Goal: Task Accomplishment & Management: Complete application form

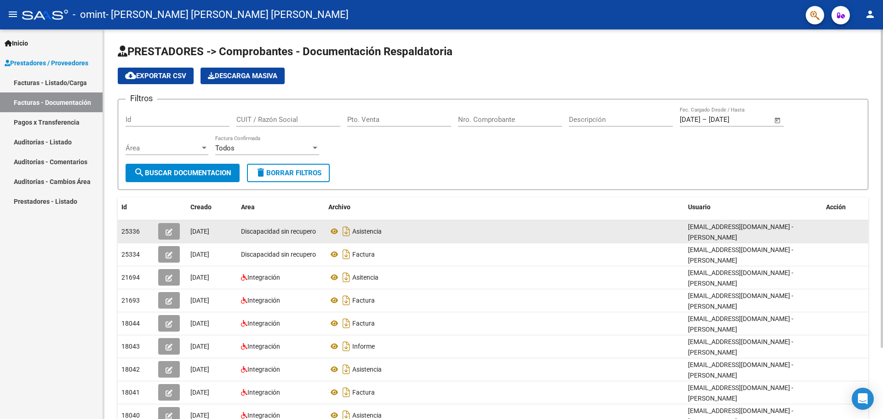
click at [405, 227] on div "Asistencia" at bounding box center [504, 231] width 352 height 15
click at [267, 232] on span "Discapacidad sin recupero" at bounding box center [278, 231] width 75 height 7
click at [266, 232] on span "Discapacidad sin recupero" at bounding box center [278, 231] width 75 height 7
click at [168, 230] on icon "button" at bounding box center [168, 231] width 7 height 7
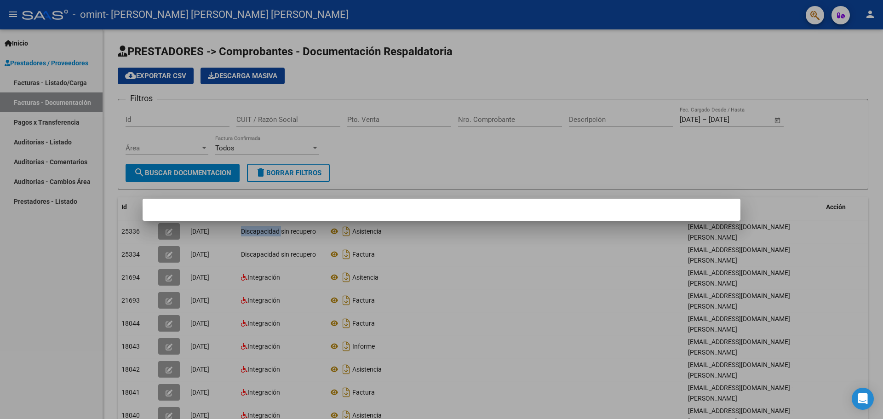
click at [425, 155] on div at bounding box center [441, 209] width 883 height 419
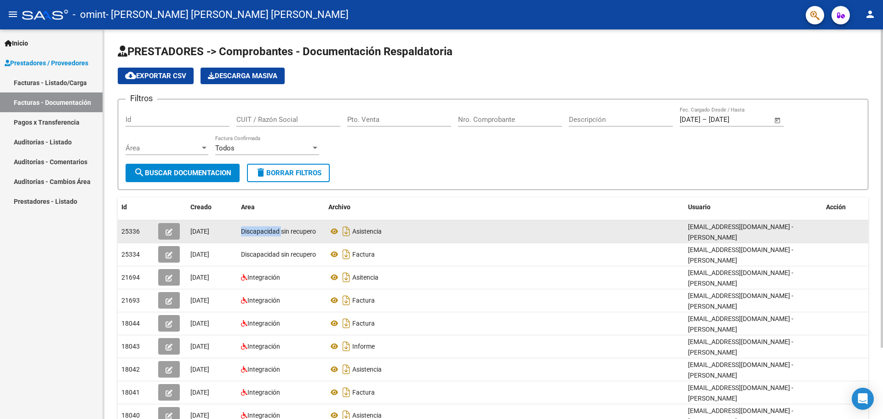
click at [165, 231] on icon "button" at bounding box center [168, 231] width 7 height 7
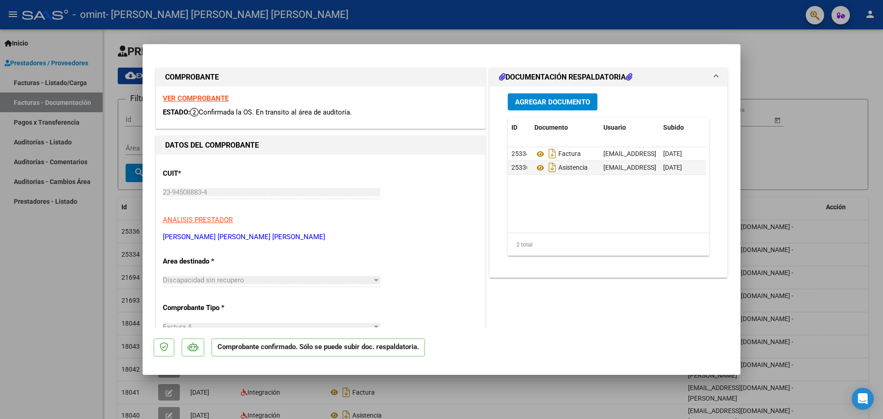
click at [564, 69] on mat-expansion-panel-header "DOCUMENTACIÓN RESPALDATORIA" at bounding box center [608, 77] width 237 height 18
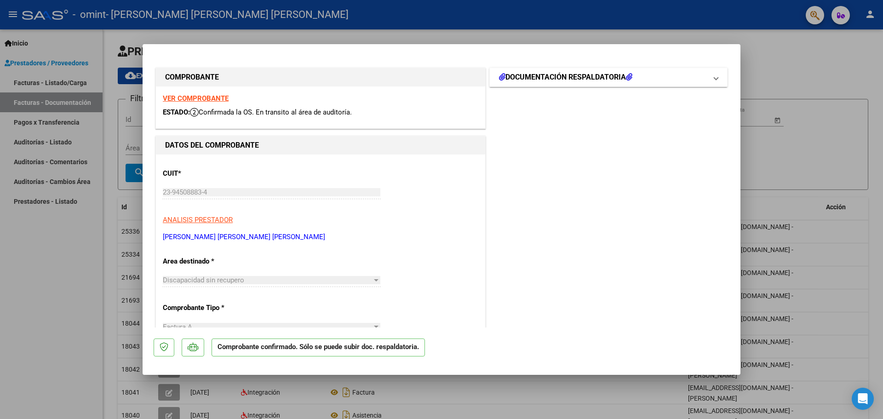
click at [532, 73] on h1 "DOCUMENTACIÓN RESPALDATORIA" at bounding box center [565, 77] width 133 height 11
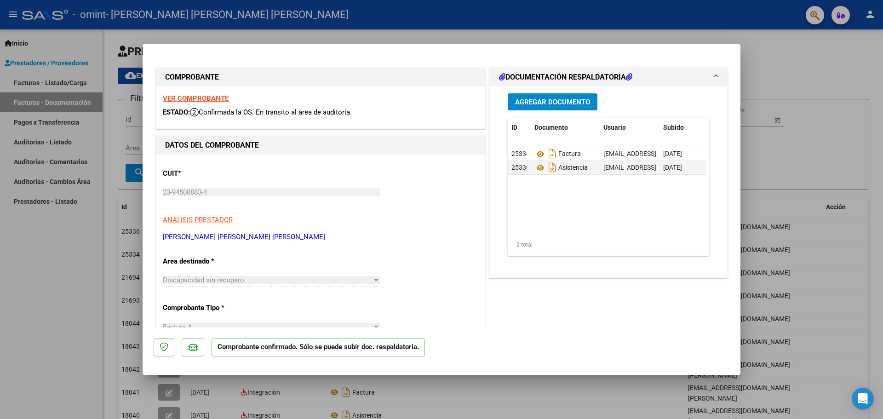
type input "$ 0,00"
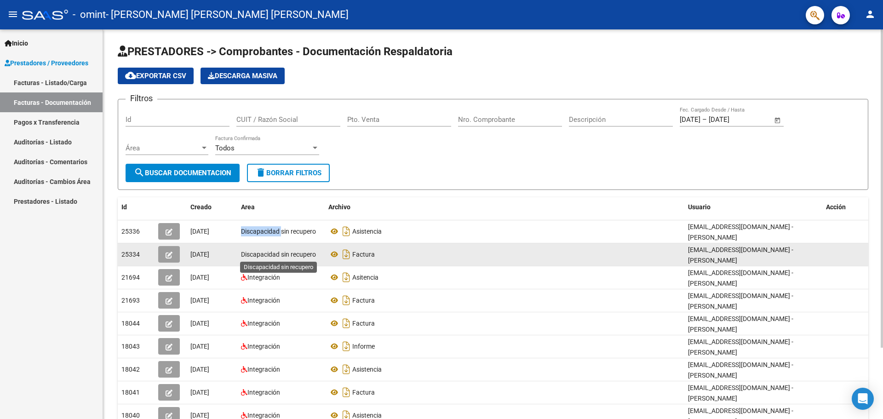
click at [269, 252] on span "Discapacidad sin recupero" at bounding box center [278, 254] width 75 height 7
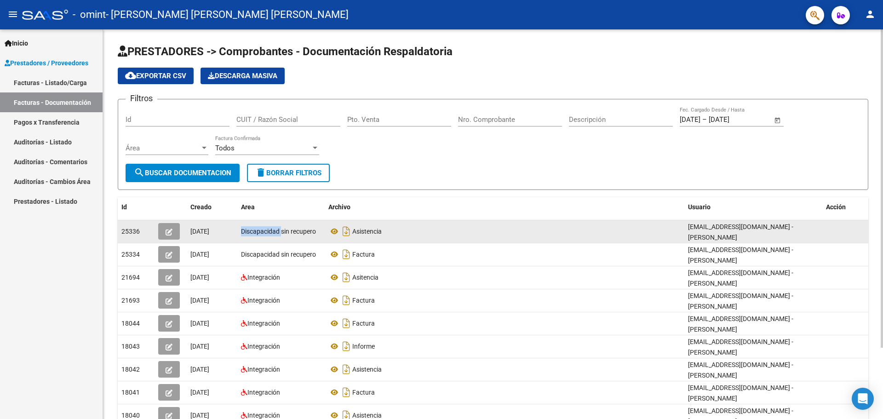
click at [165, 231] on icon "button" at bounding box center [168, 231] width 7 height 7
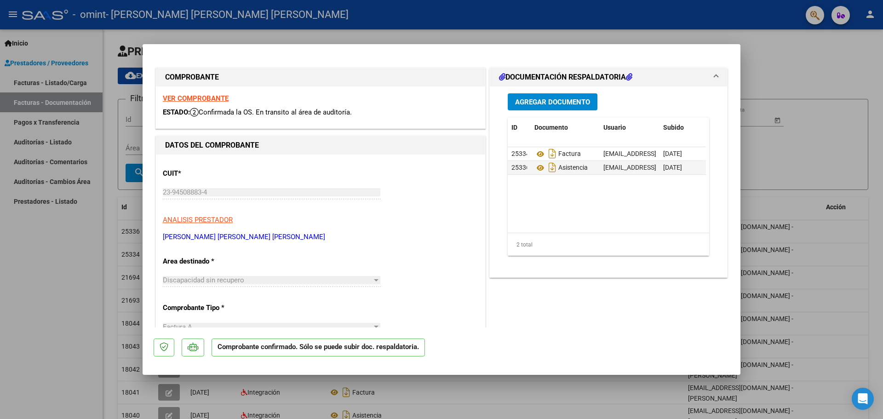
type input "$ 0,00"
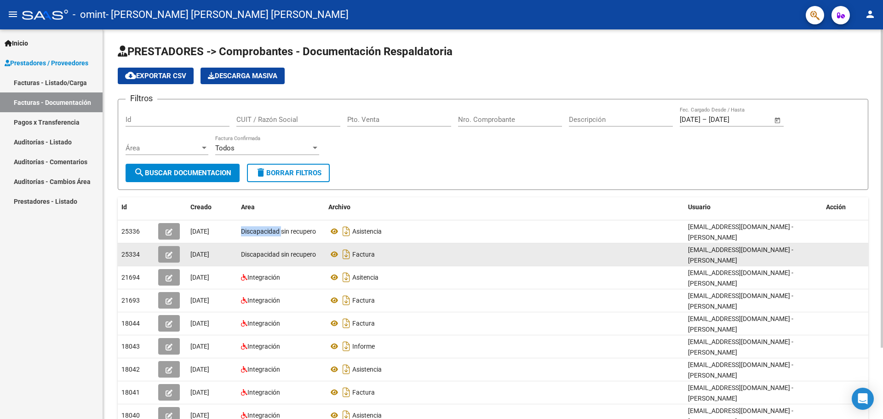
click at [170, 259] on button "button" at bounding box center [169, 254] width 22 height 17
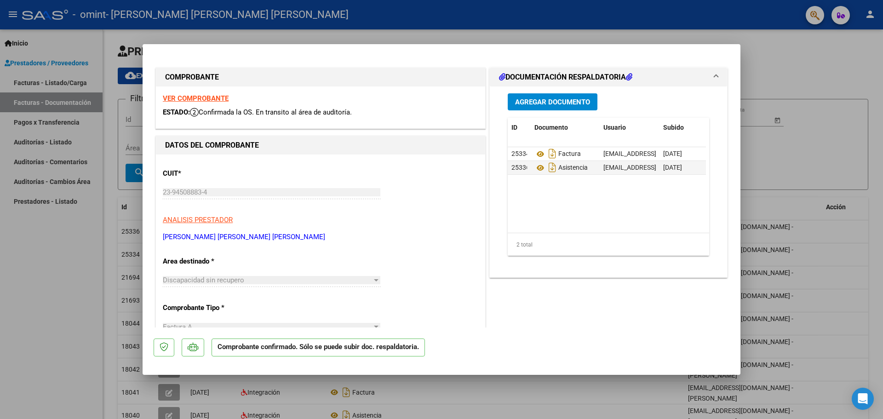
click at [547, 71] on mat-expansion-panel-header "DOCUMENTACIÓN RESPALDATORIA" at bounding box center [608, 77] width 237 height 18
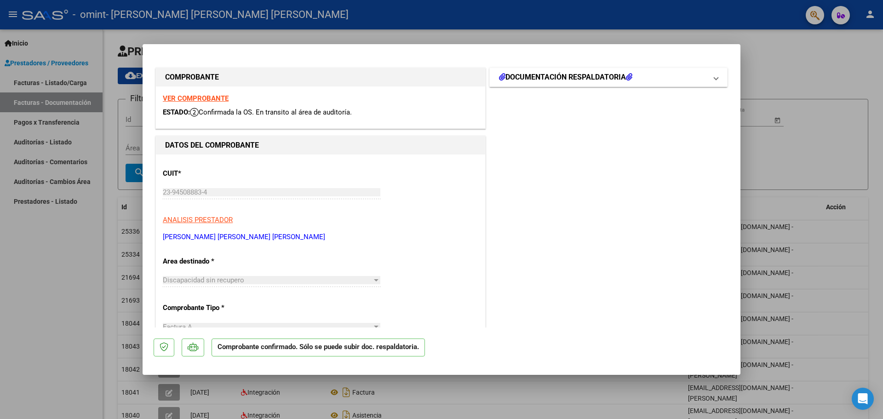
click at [608, 77] on h1 "DOCUMENTACIÓN RESPALDATORIA" at bounding box center [565, 77] width 133 height 11
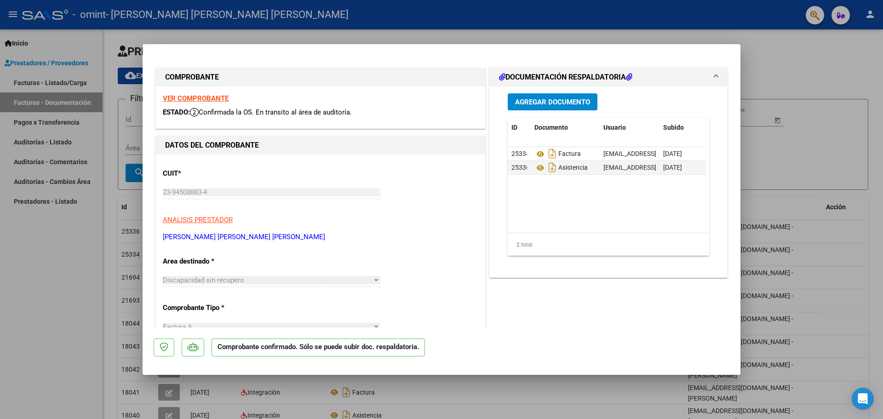
click at [711, 75] on mat-expansion-panel-header "DOCUMENTACIÓN RESPALDATORIA" at bounding box center [608, 77] width 237 height 18
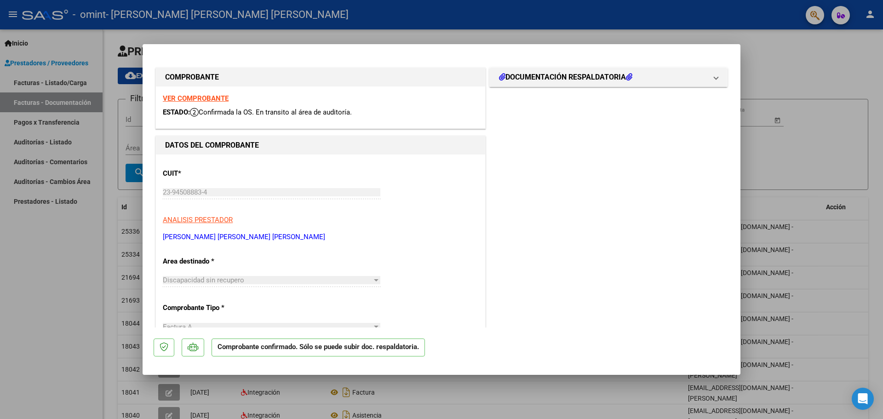
type input "$ 0,00"
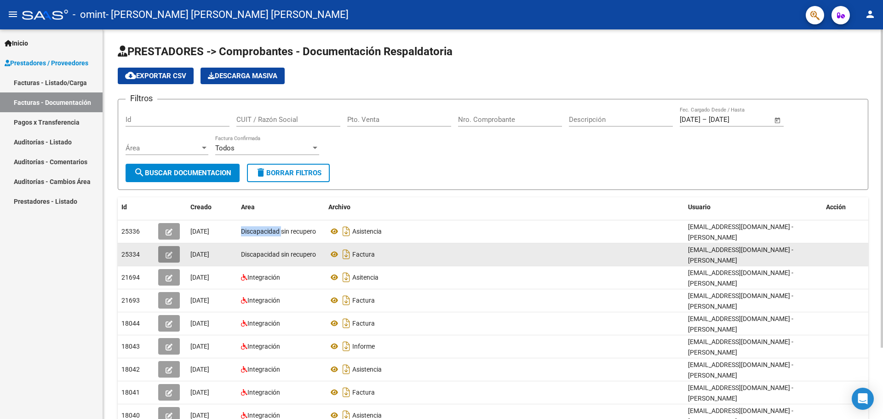
click at [171, 255] on icon "button" at bounding box center [168, 254] width 7 height 7
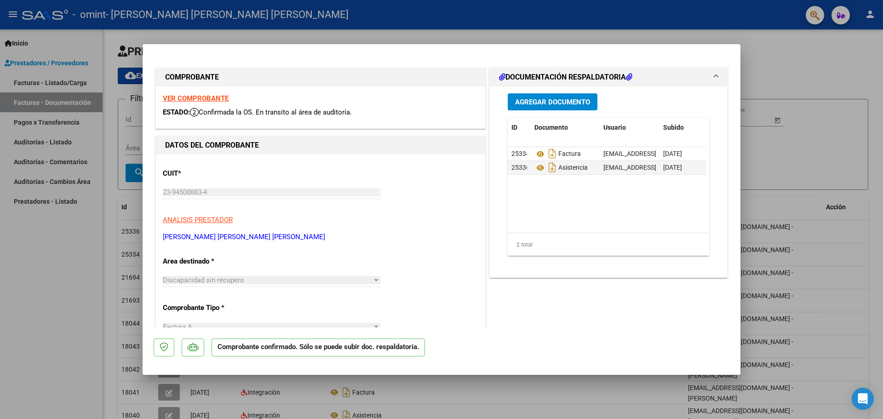
type input "$ 0,00"
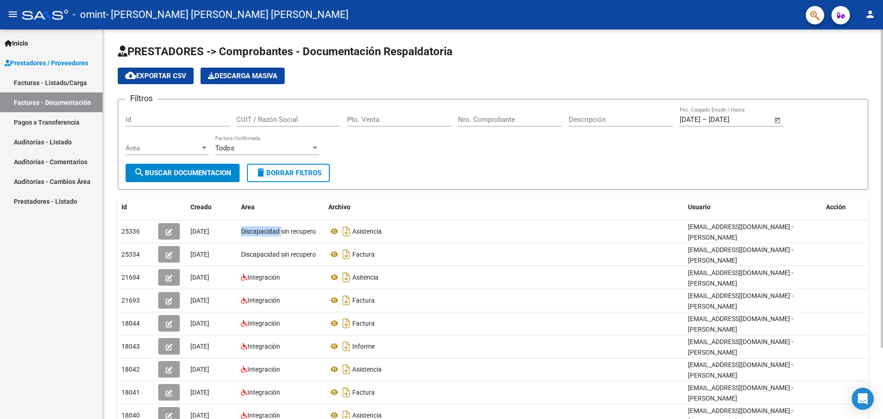
click at [175, 79] on span "cloud_download Exportar CSV" at bounding box center [155, 76] width 61 height 8
click at [61, 80] on link "Facturas - Listado/Carga" at bounding box center [51, 83] width 103 height 20
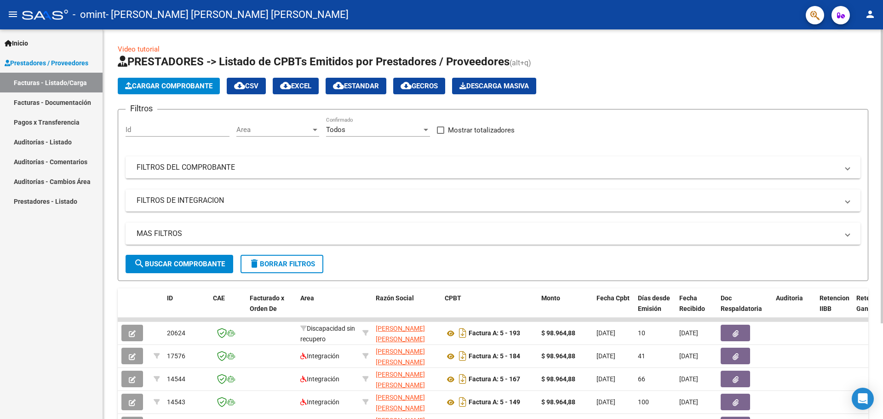
click at [198, 87] on span "Cargar Comprobante" at bounding box center [168, 86] width 87 height 8
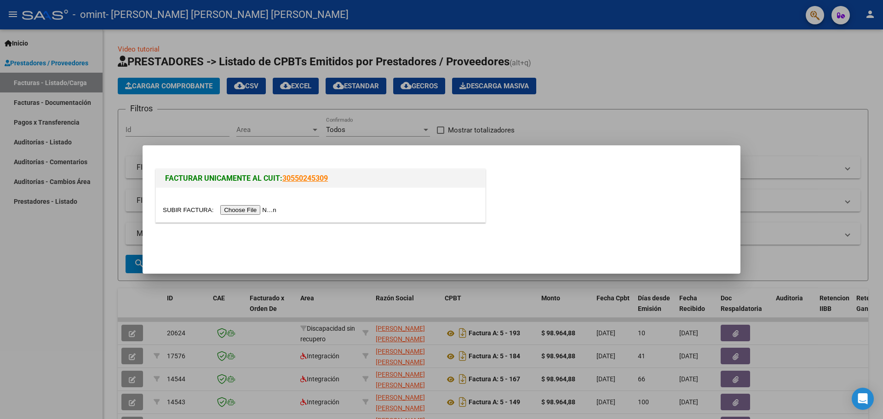
click at [244, 212] on input "file" at bounding box center [221, 210] width 116 height 10
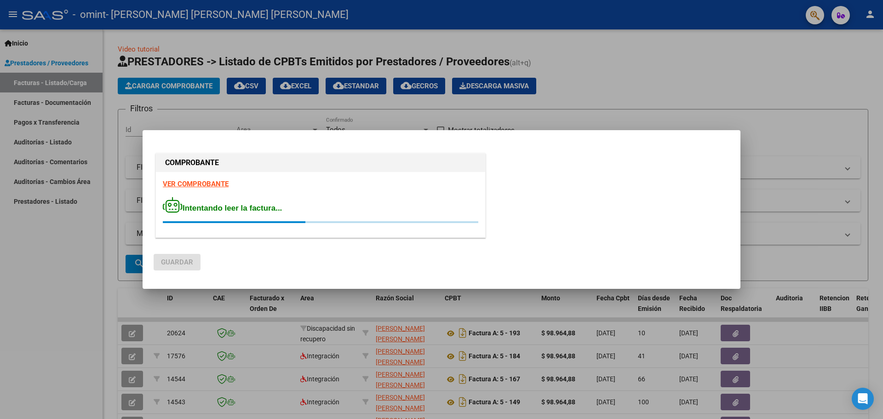
click at [613, 50] on div at bounding box center [441, 209] width 883 height 419
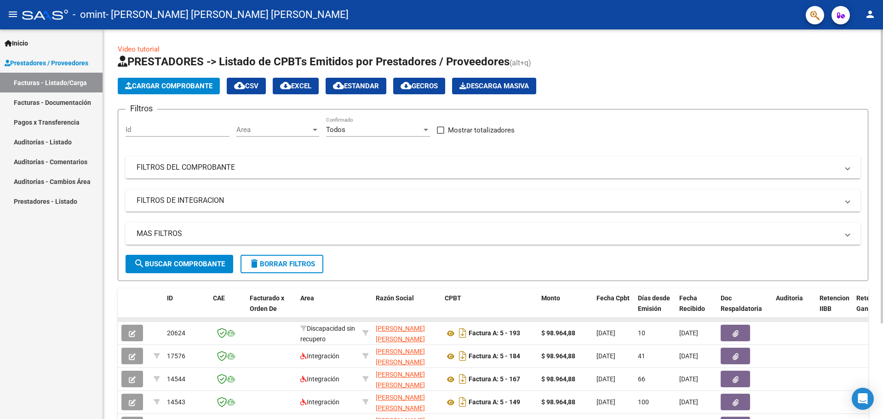
scroll to position [126, 0]
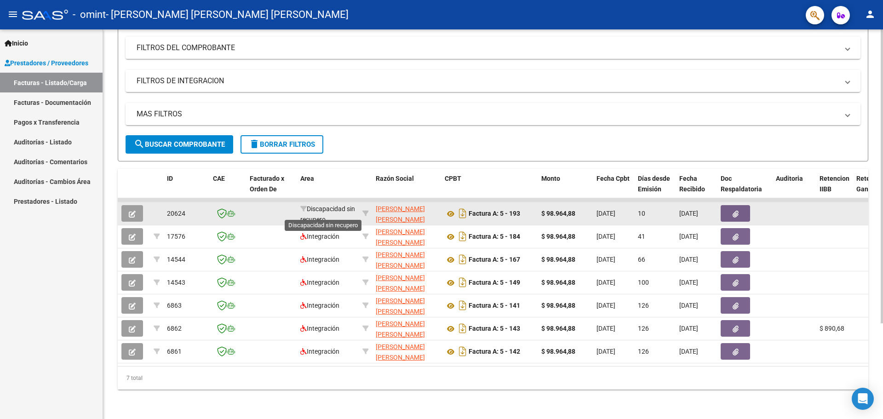
click at [312, 205] on span "Discapacidad sin recupero" at bounding box center [327, 214] width 55 height 18
click at [134, 211] on icon "button" at bounding box center [132, 214] width 7 height 7
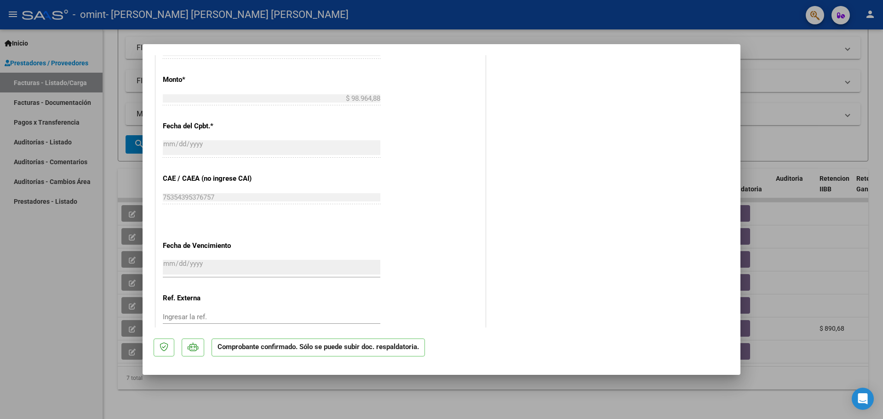
scroll to position [0, 0]
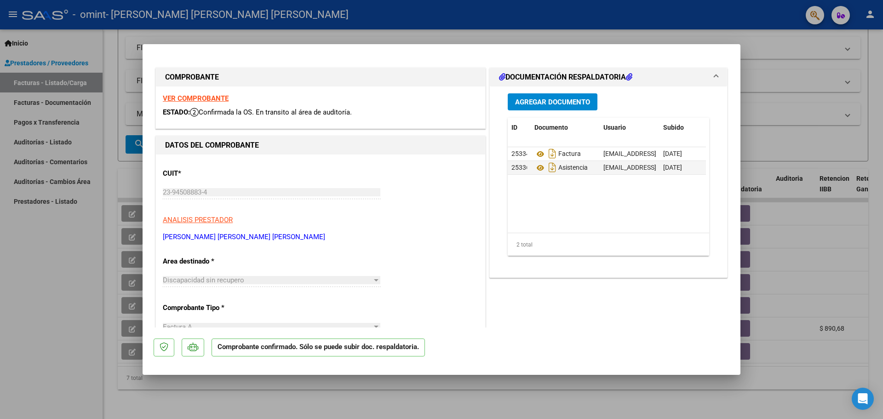
click at [570, 102] on span "Agregar Documento" at bounding box center [552, 102] width 75 height 8
type input "$ 0,00"
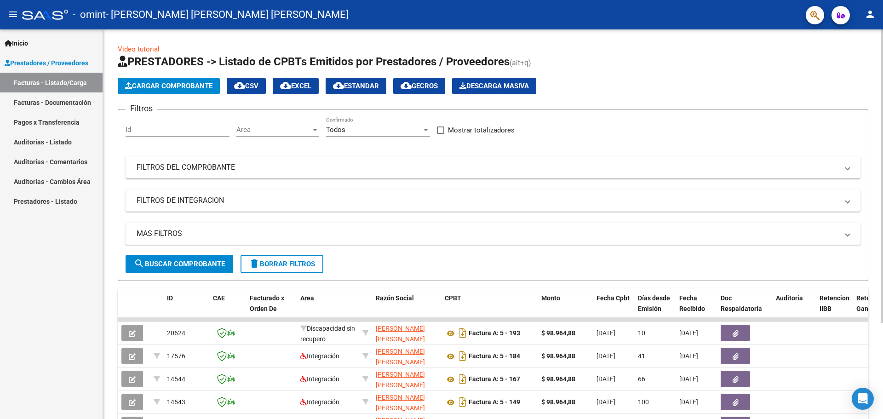
click at [165, 85] on span "Cargar Comprobante" at bounding box center [168, 86] width 87 height 8
click at [177, 86] on span "Cargar Comprobante" at bounding box center [168, 86] width 87 height 8
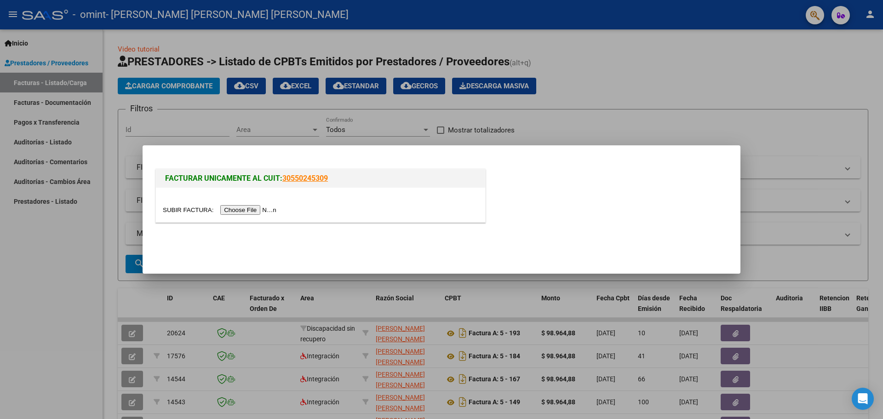
click at [253, 211] on input "file" at bounding box center [221, 210] width 116 height 10
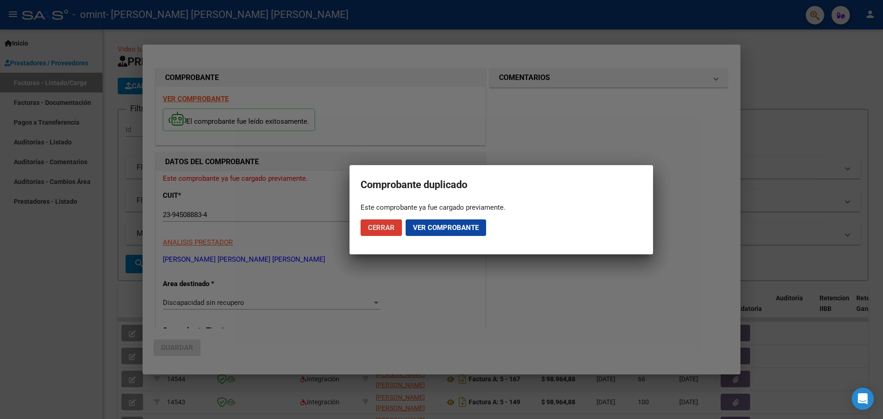
click at [388, 228] on span "Cerrar" at bounding box center [381, 227] width 27 height 8
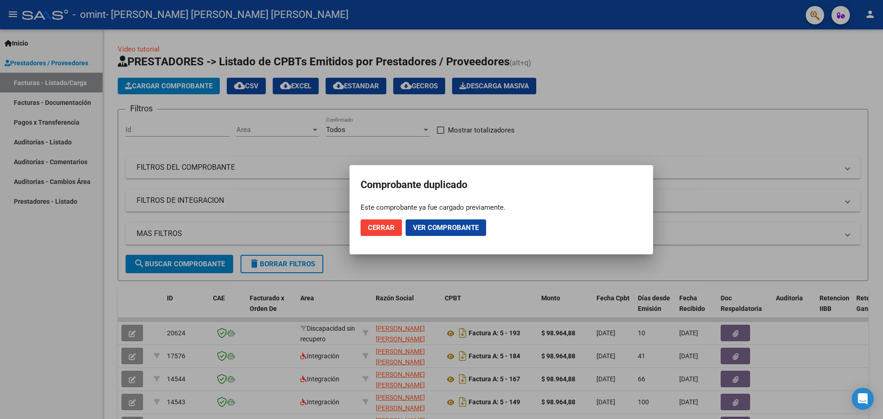
click at [384, 227] on span "Cerrar" at bounding box center [381, 227] width 27 height 8
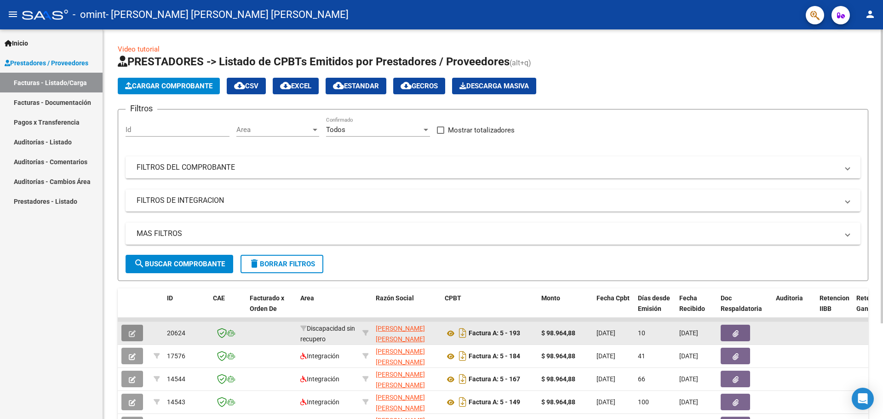
click at [134, 331] on icon "button" at bounding box center [132, 333] width 7 height 7
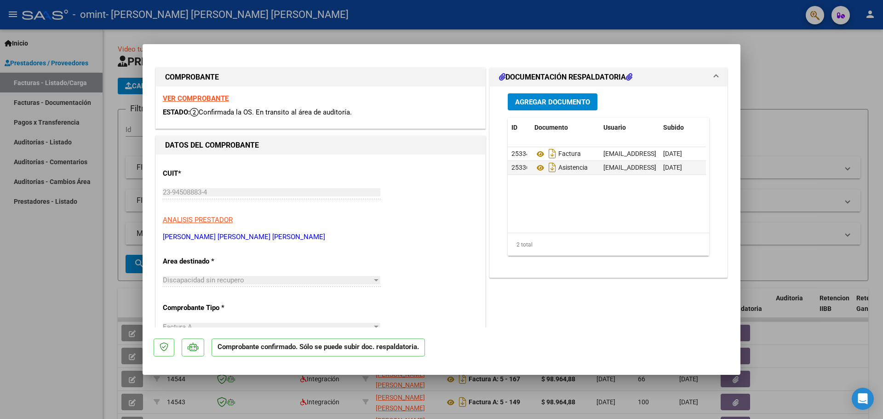
drag, startPoint x: 446, startPoint y: 19, endPoint x: 441, endPoint y: 25, distance: 7.5
click at [443, 23] on div at bounding box center [441, 209] width 883 height 419
type input "$ 0,00"
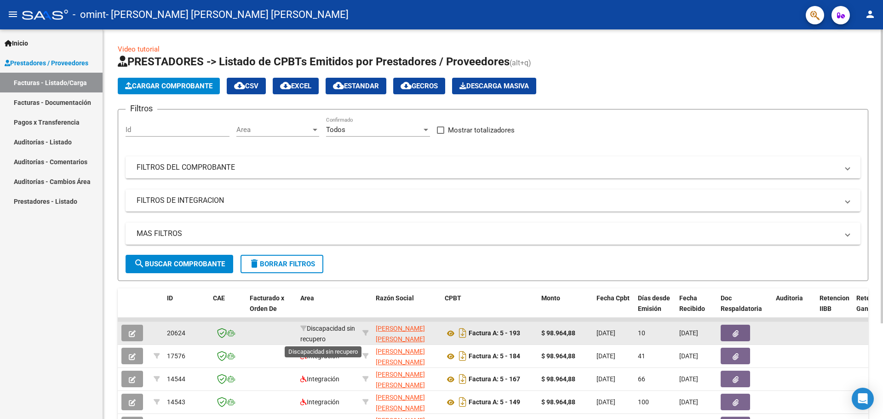
click at [324, 328] on span "Discapacidad sin recupero" at bounding box center [327, 334] width 55 height 18
click at [323, 329] on span "Discapacidad sin recupero" at bounding box center [327, 334] width 55 height 18
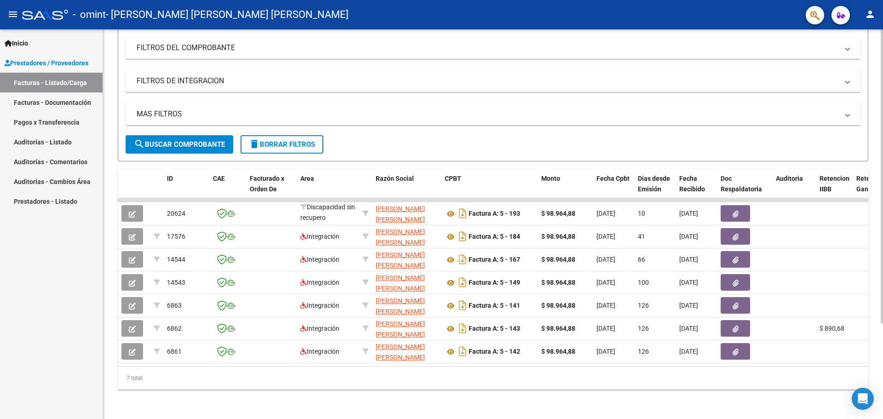
click at [390, 387] on div "7 total" at bounding box center [493, 377] width 750 height 23
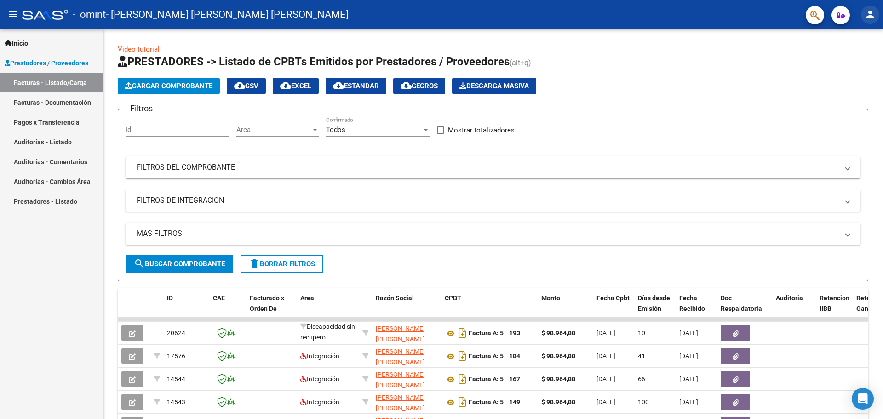
click at [864, 15] on mat-icon "person" at bounding box center [869, 14] width 11 height 11
click at [849, 62] on button "exit_to_app Salir" at bounding box center [851, 61] width 56 height 22
